Goal: Information Seeking & Learning: Learn about a topic

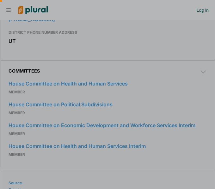
scroll to position [0, 6]
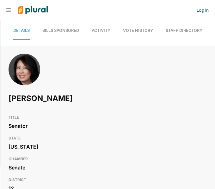
click at [45, 28] on span "Bills Sponsored" at bounding box center [60, 30] width 37 height 5
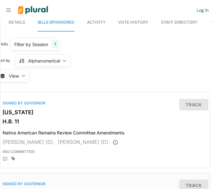
scroll to position [0, 5]
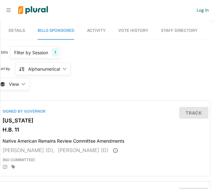
click at [24, 35] on link "Details" at bounding box center [17, 31] width 16 height 18
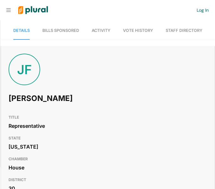
click at [75, 27] on link "Bills Sponsored" at bounding box center [60, 31] width 37 height 18
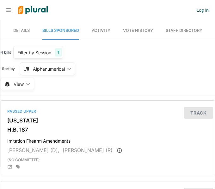
click at [34, 31] on nav "Details Bills Sponsored Activity Vote History Staff Directory" at bounding box center [108, 30] width 214 height 20
click at [30, 30] on nav "Details Bills Sponsored Activity Vote History Staff Directory" at bounding box center [108, 30] width 214 height 20
click at [29, 31] on span "Details" at bounding box center [21, 30] width 16 height 5
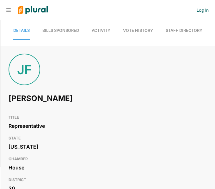
click at [27, 35] on link "Details" at bounding box center [21, 31] width 16 height 18
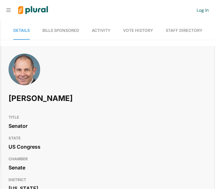
click at [65, 35] on link "Bills Sponsored" at bounding box center [60, 31] width 37 height 18
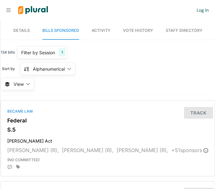
click at [29, 37] on link "Details" at bounding box center [21, 31] width 16 height 18
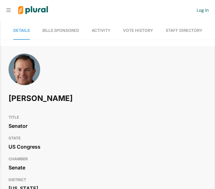
click at [63, 33] on link "Bills Sponsored" at bounding box center [60, 31] width 37 height 18
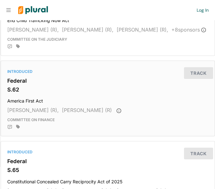
scroll to position [375, 0]
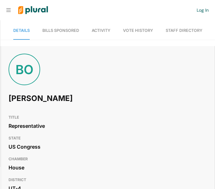
click at [58, 104] on div "[PERSON_NAME]" at bounding box center [107, 83] width 213 height 58
click at [60, 35] on link "Bills Sponsored" at bounding box center [60, 31] width 37 height 18
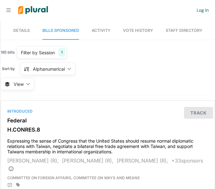
click at [28, 28] on span "Details" at bounding box center [21, 30] width 16 height 5
